Goal: Task Accomplishment & Management: Manage account settings

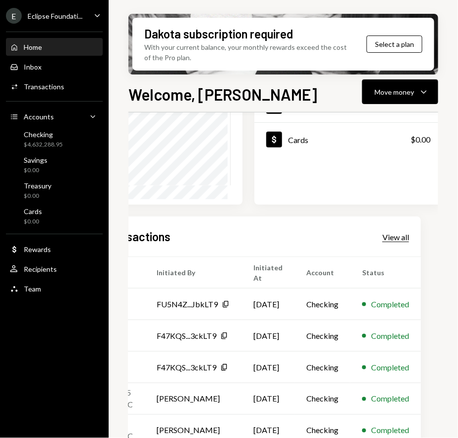
scroll to position [142, 77]
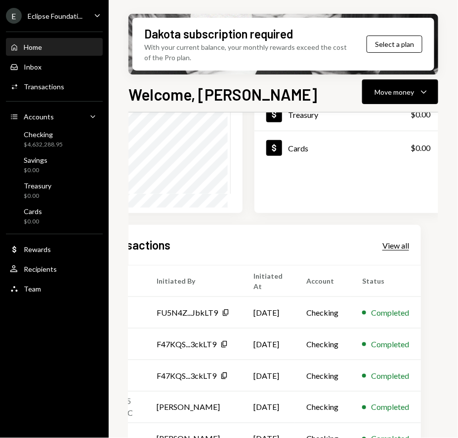
click at [409, 241] on div "View all" at bounding box center [395, 246] width 27 height 10
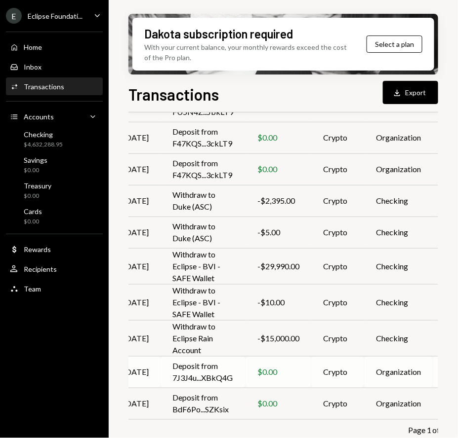
scroll to position [136, 81]
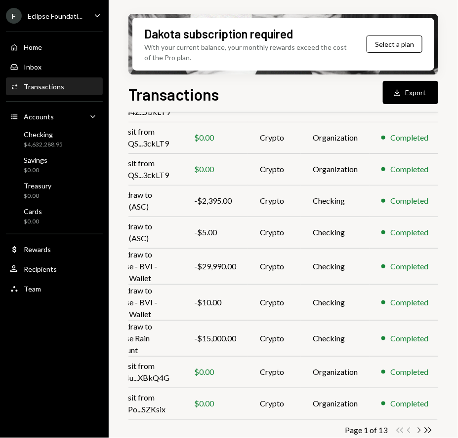
click at [417, 431] on icon "Chevron Right" at bounding box center [418, 430] width 9 height 9
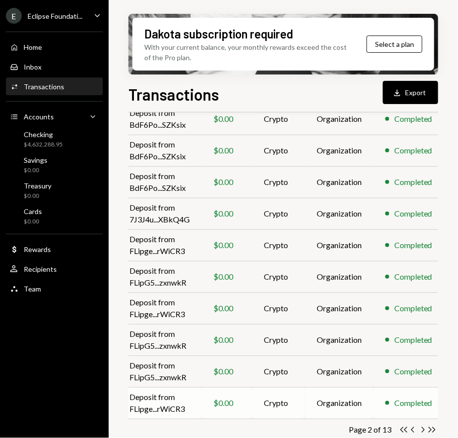
scroll to position [123, 63]
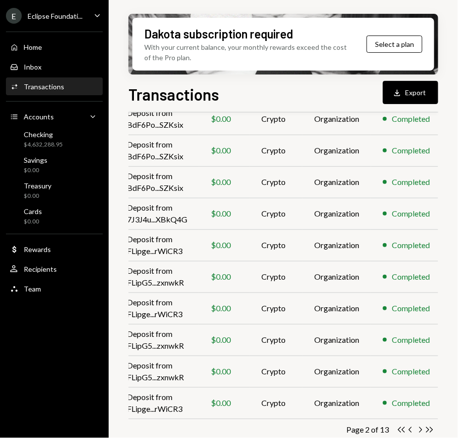
click at [416, 428] on icon "Chevron Right" at bounding box center [419, 429] width 9 height 9
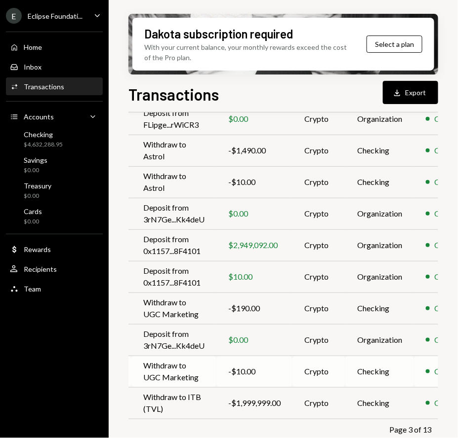
scroll to position [123, 92]
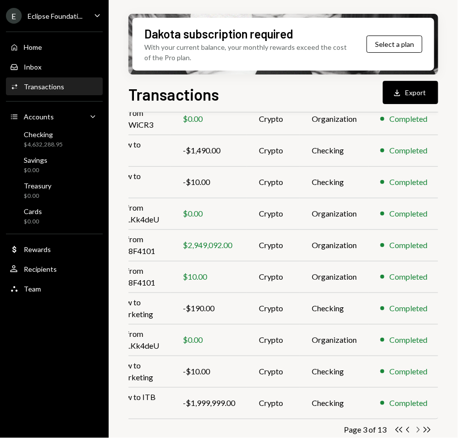
click at [415, 430] on icon "Chevron Right" at bounding box center [417, 429] width 9 height 9
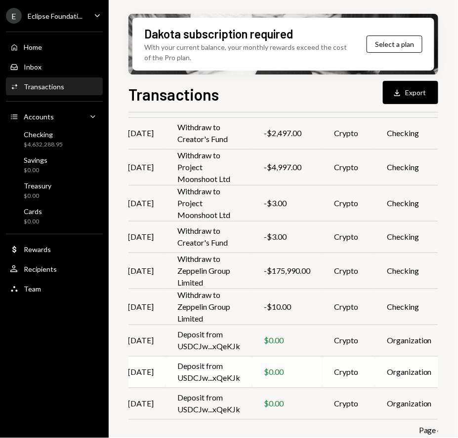
scroll to position [141, 14]
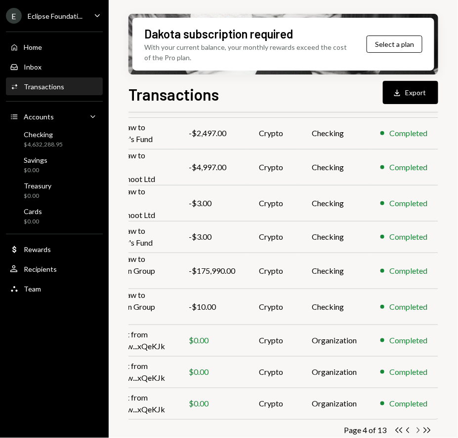
click at [416, 428] on icon "Chevron Right" at bounding box center [417, 430] width 9 height 9
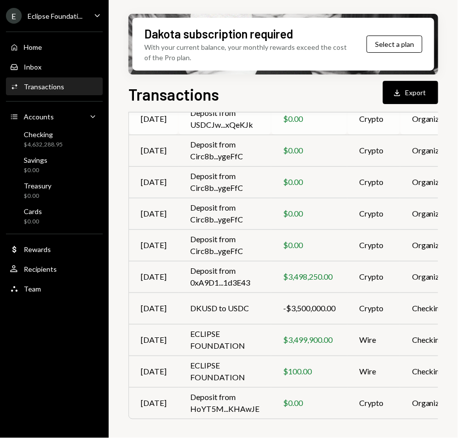
scroll to position [123, 0]
